Goal: Navigation & Orientation: Find specific page/section

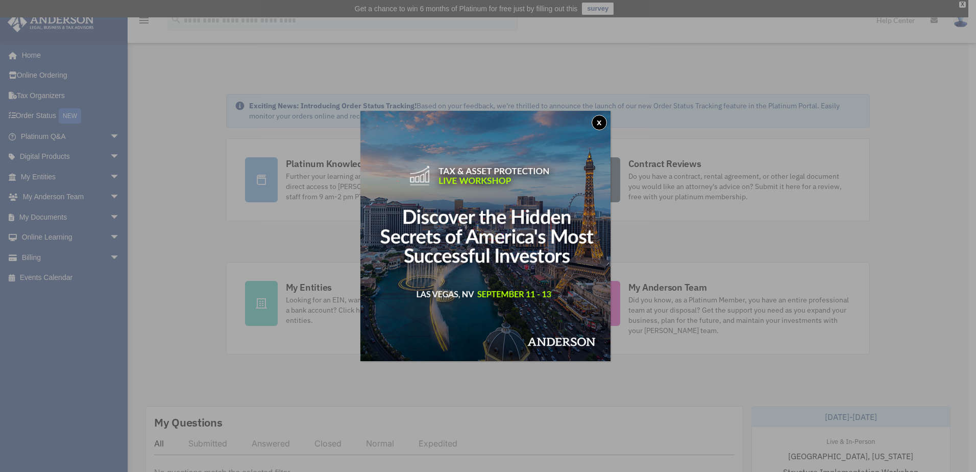
click at [601, 122] on button "x" at bounding box center [599, 122] width 15 height 15
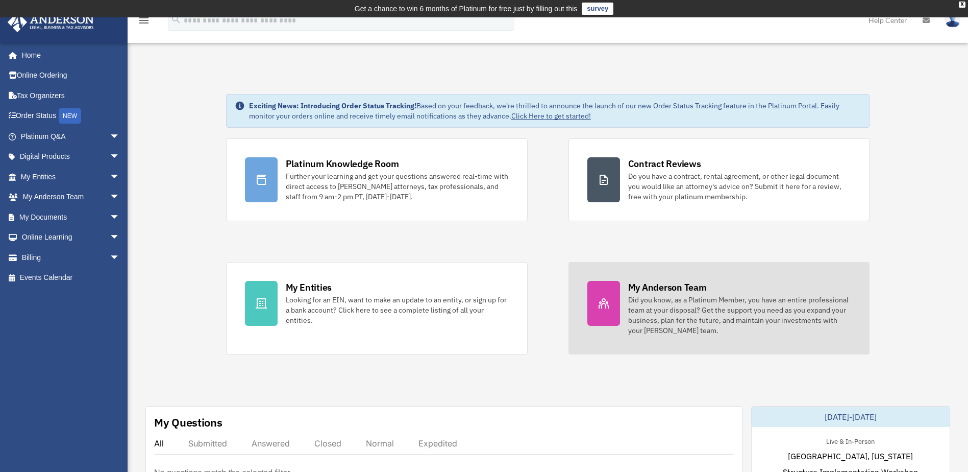
click at [649, 287] on div "My Anderson Team" at bounding box center [667, 287] width 79 height 13
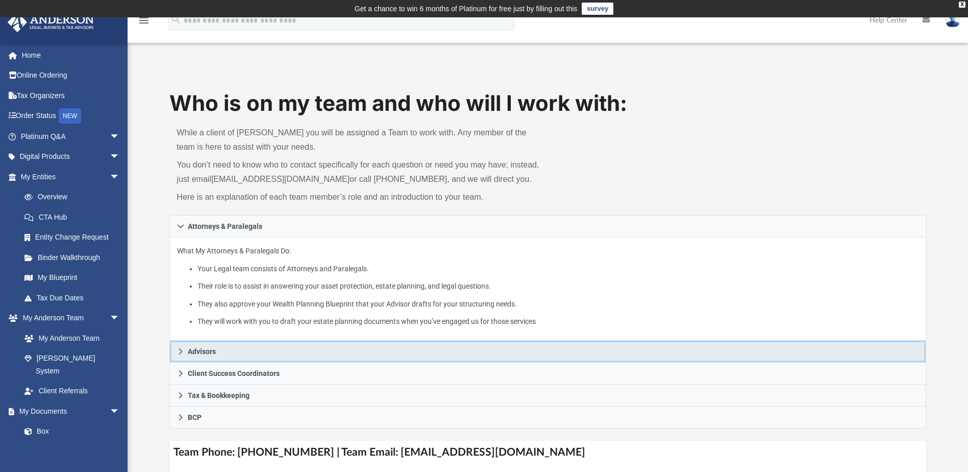
click at [204, 351] on span "Advisors" at bounding box center [202, 351] width 28 height 7
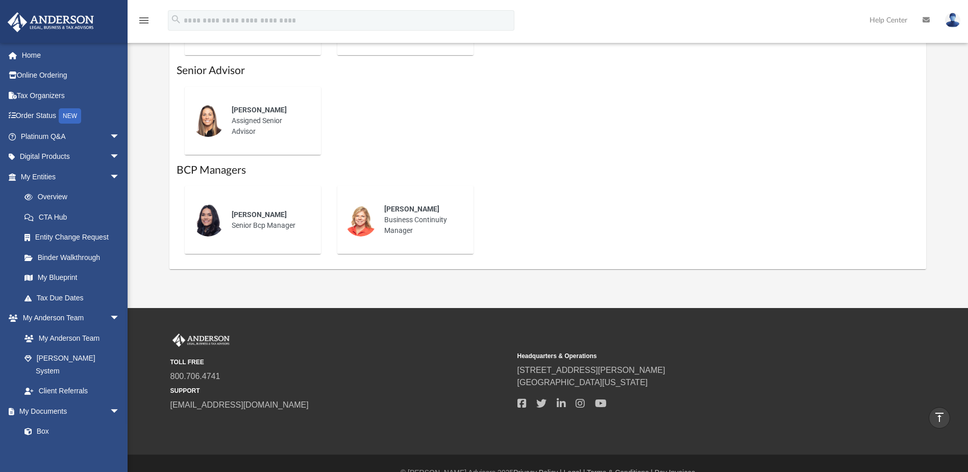
scroll to position [709, 0]
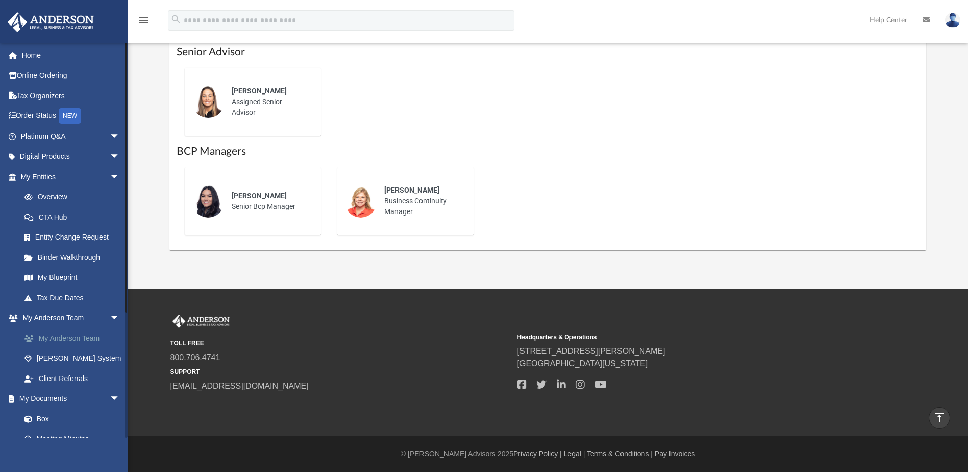
click at [75, 336] on link "My Anderson Team" at bounding box center [74, 338] width 121 height 20
click at [43, 340] on link "My Anderson Team" at bounding box center [74, 338] width 121 height 20
click at [36, 54] on link "Home" at bounding box center [71, 55] width 128 height 20
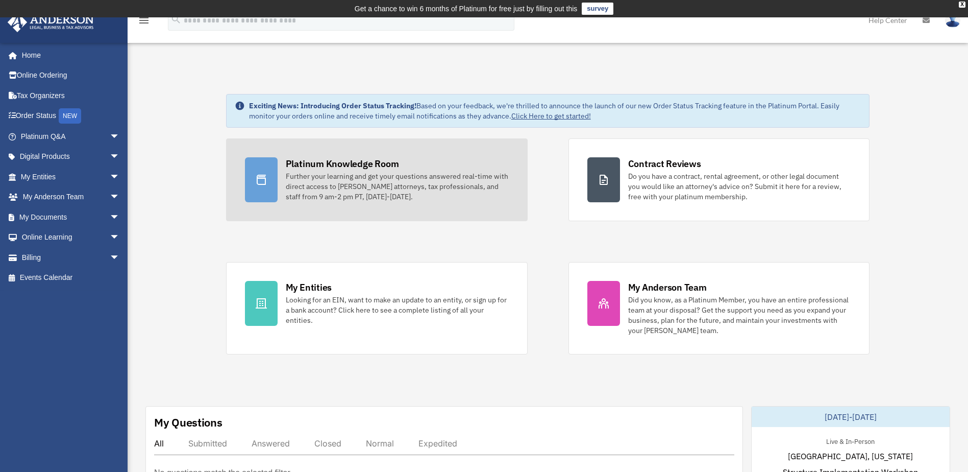
click at [361, 164] on div "Platinum Knowledge Room" at bounding box center [342, 163] width 113 height 13
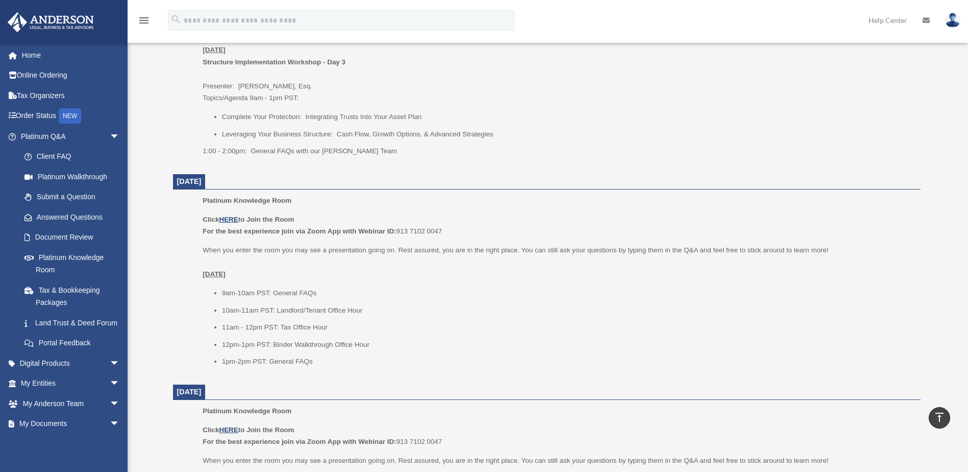
scroll to position [940, 0]
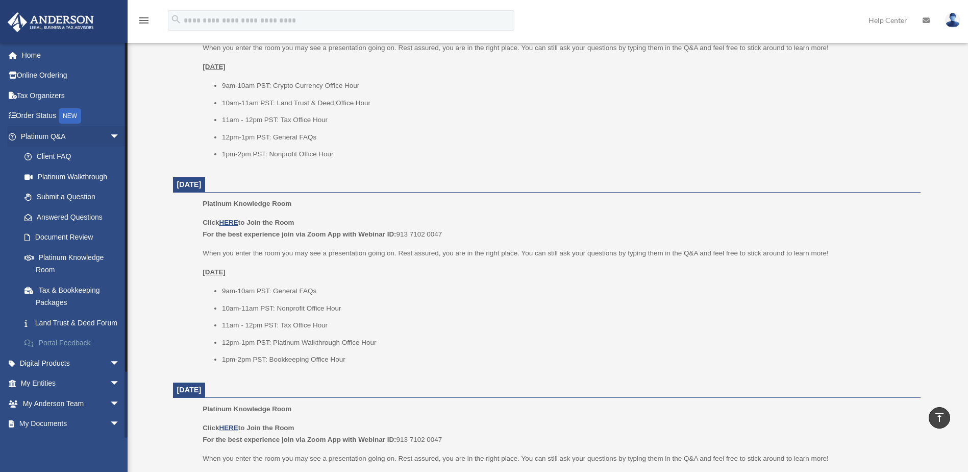
click at [75, 353] on link "Portal Feedback" at bounding box center [74, 343] width 121 height 20
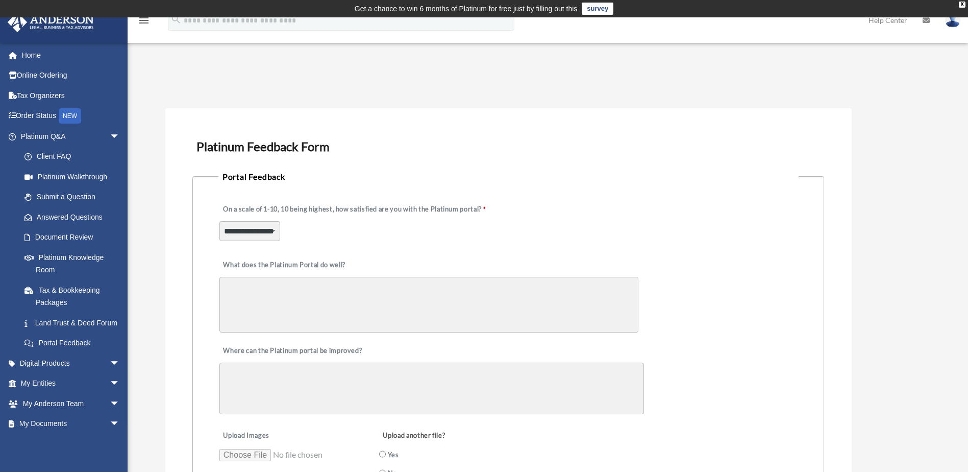
click at [269, 232] on select "**********" at bounding box center [250, 230] width 61 height 19
drag, startPoint x: 885, startPoint y: 91, endPoint x: 894, endPoint y: 91, distance: 8.7
click at [890, 91] on div "**********" at bounding box center [547, 385] width 779 height 622
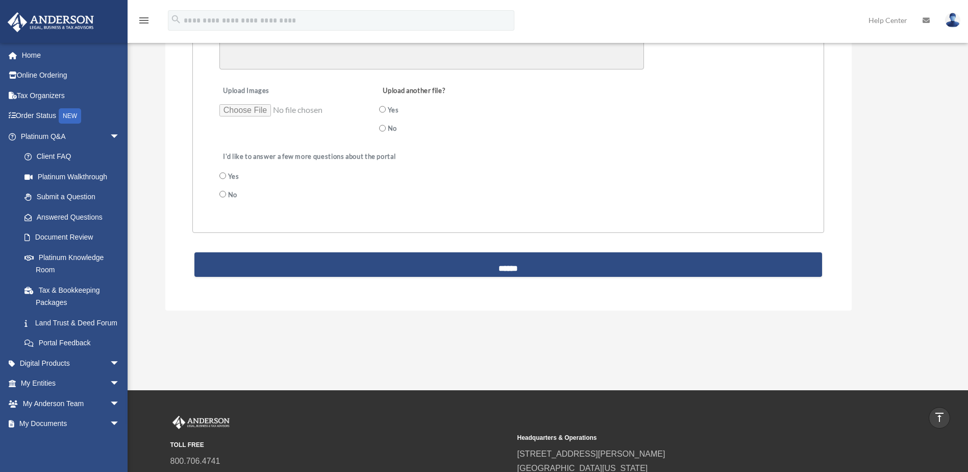
scroll to position [370, 0]
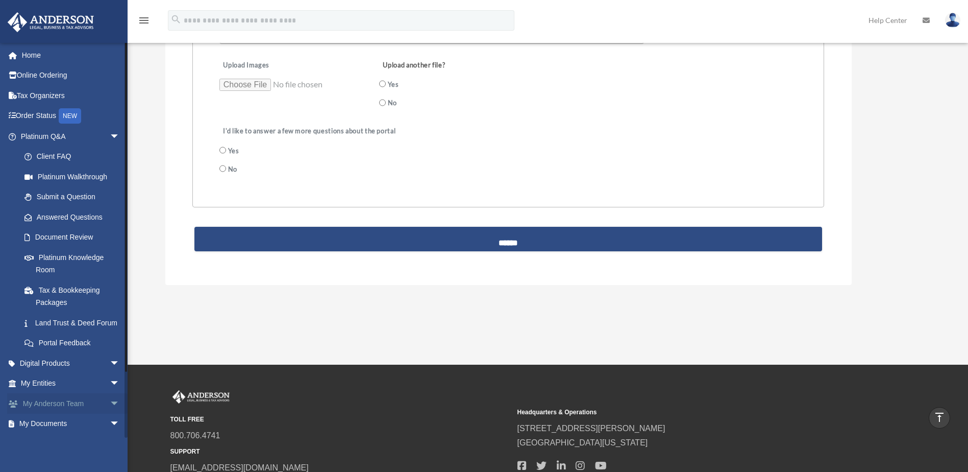
click at [71, 414] on link "My Anderson Team arrow_drop_down" at bounding box center [71, 403] width 128 height 20
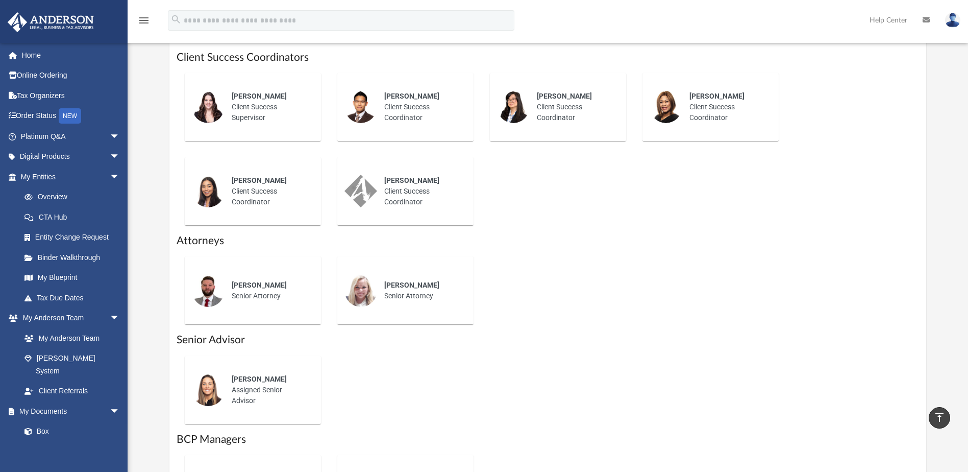
scroll to position [394, 0]
